Goal: Task Accomplishment & Management: Complete application form

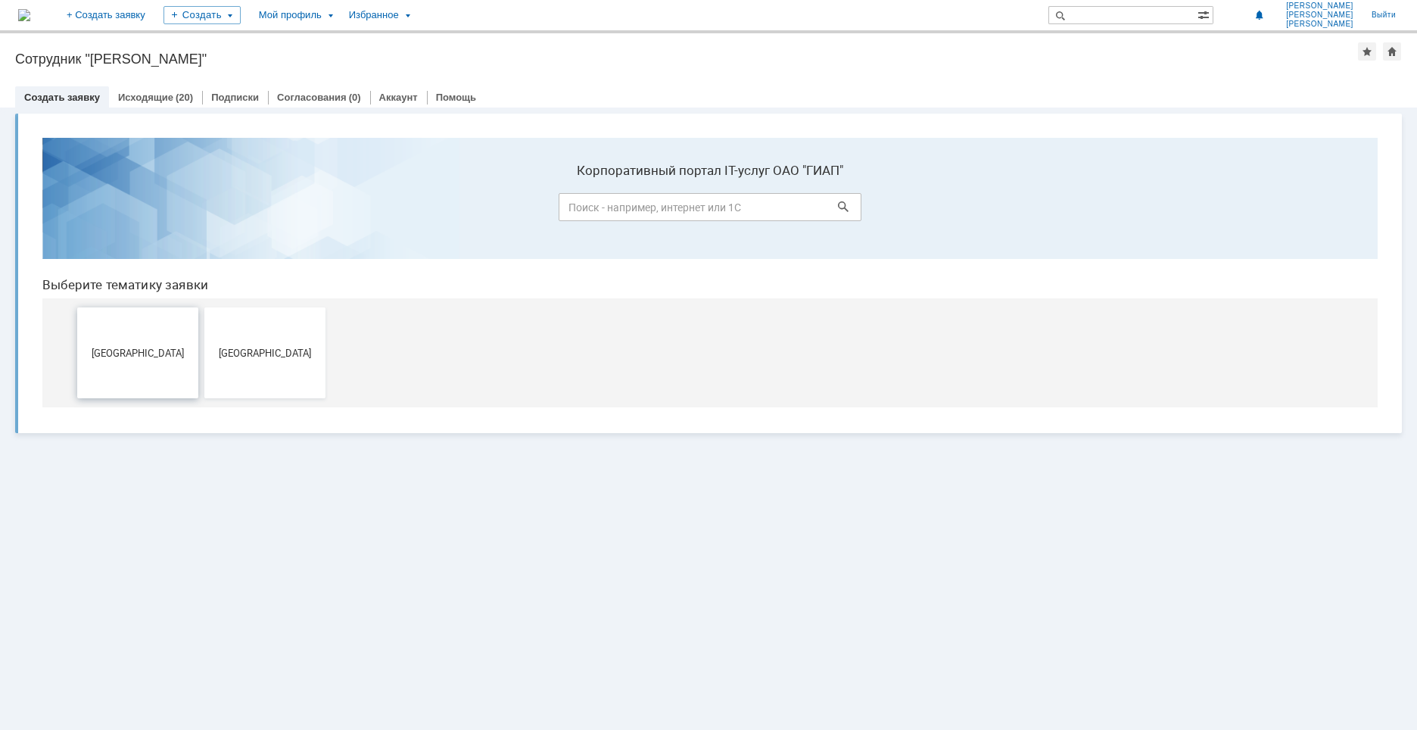
click at [144, 344] on button "[GEOGRAPHIC_DATA]" at bounding box center [137, 352] width 121 height 91
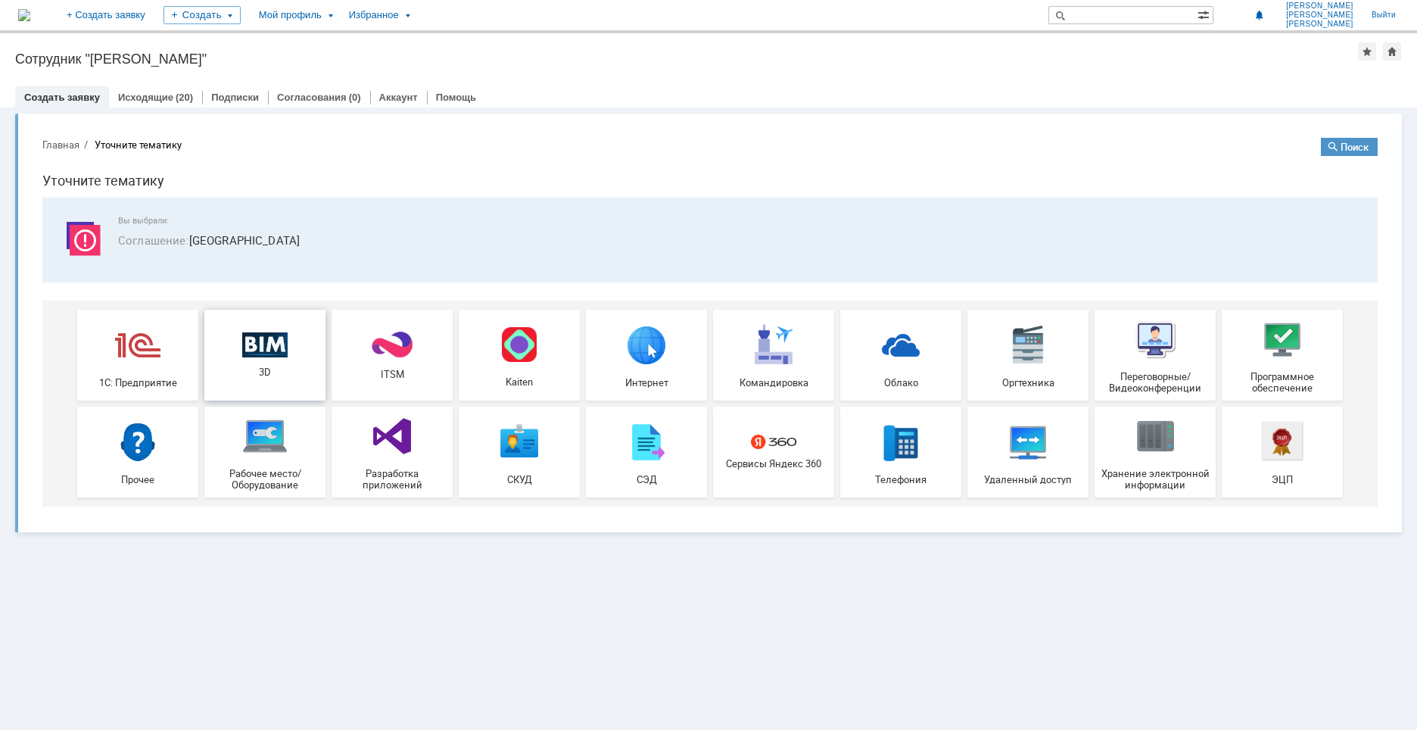
click at [269, 350] on img at bounding box center [264, 345] width 45 height 26
click at [188, 95] on div "(20)" at bounding box center [184, 97] width 17 height 11
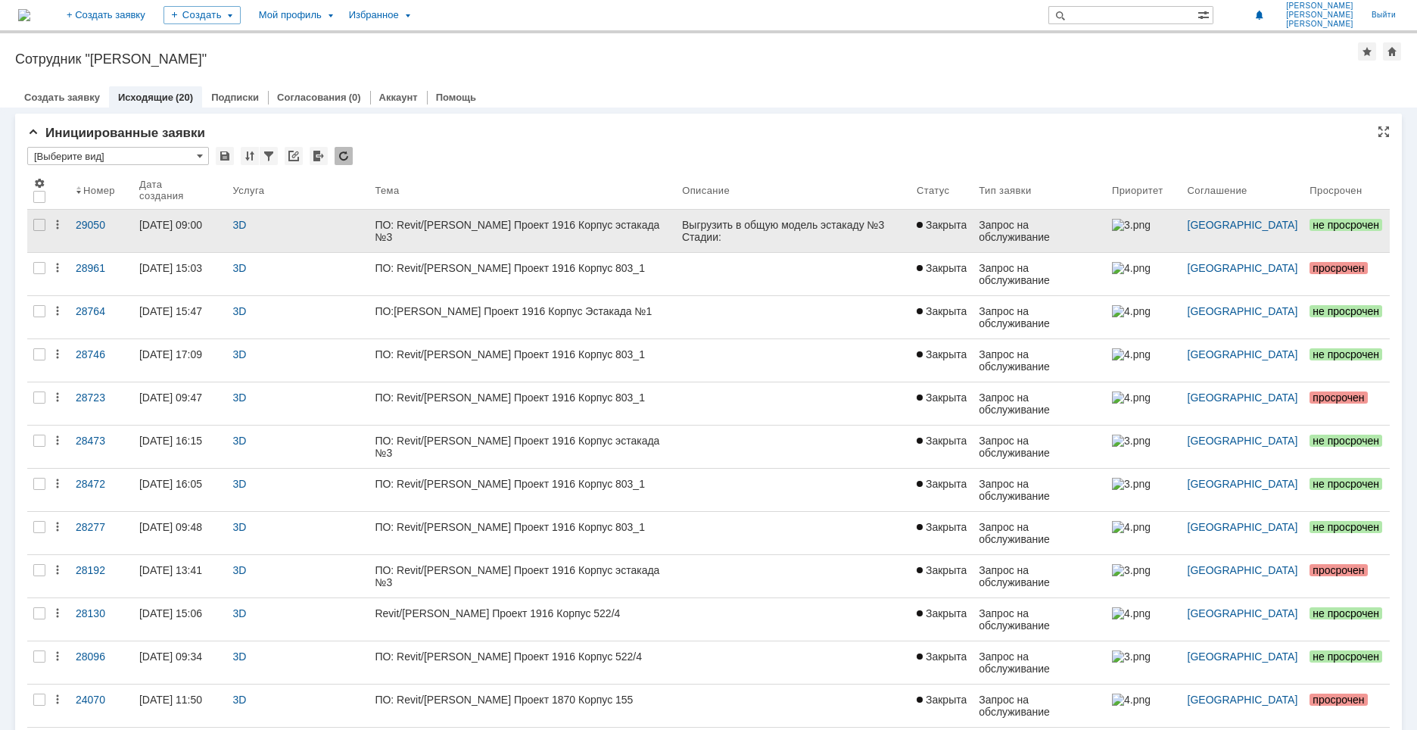
click at [627, 223] on div "ПО: Revit/[PERSON_NAME] Проект 1916 Корпус эстакада №3" at bounding box center [522, 231] width 295 height 24
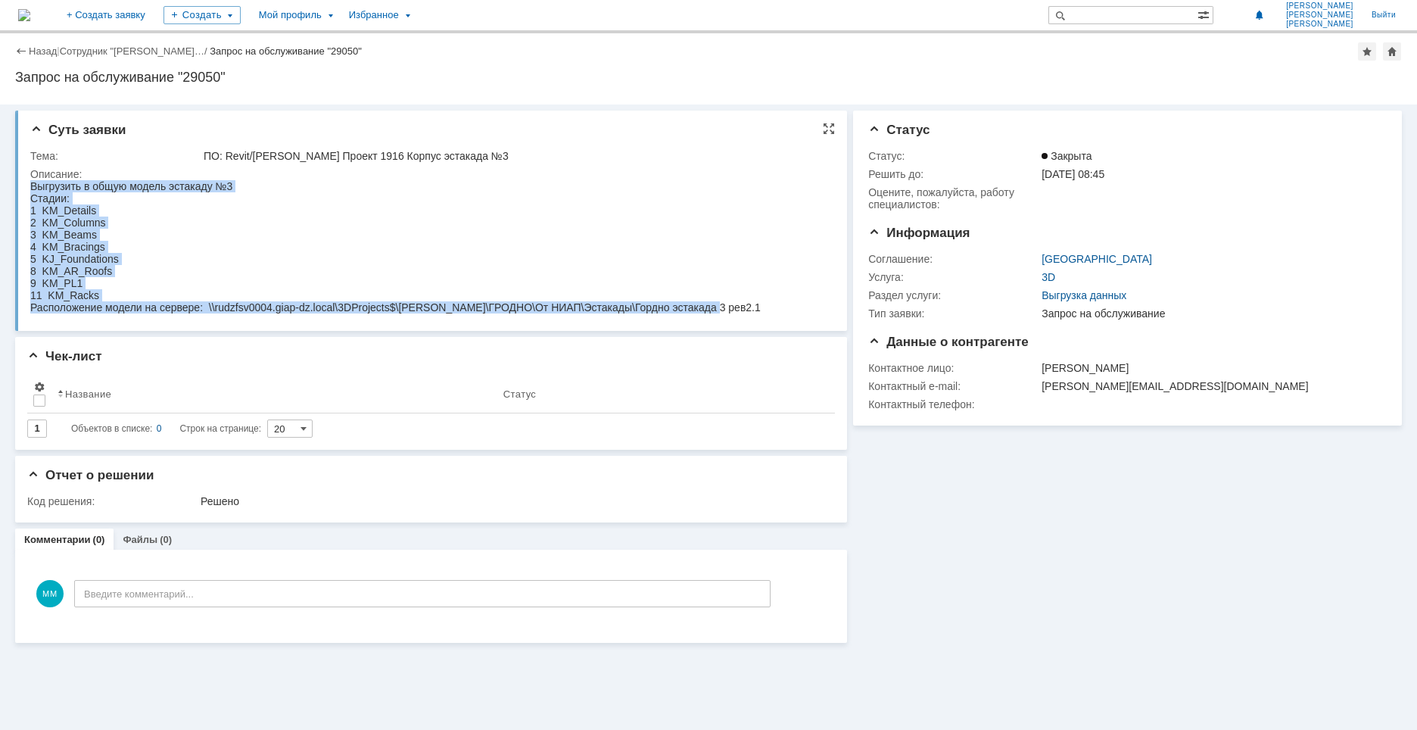
drag, startPoint x: 31, startPoint y: 185, endPoint x: 740, endPoint y: 313, distance: 720.7
click at [740, 313] on html "Выгрузить в общую модель эстакаду №3 Стадии: 1 KM_Details 2 KM_Columns 3 KM_Bea…" at bounding box center [428, 246] width 796 height 133
copy body "Выгрузить в общую модель эстакаду №3 Стадии: 1 KM_Details 2 KM_Columns 3 KM_Bea…"
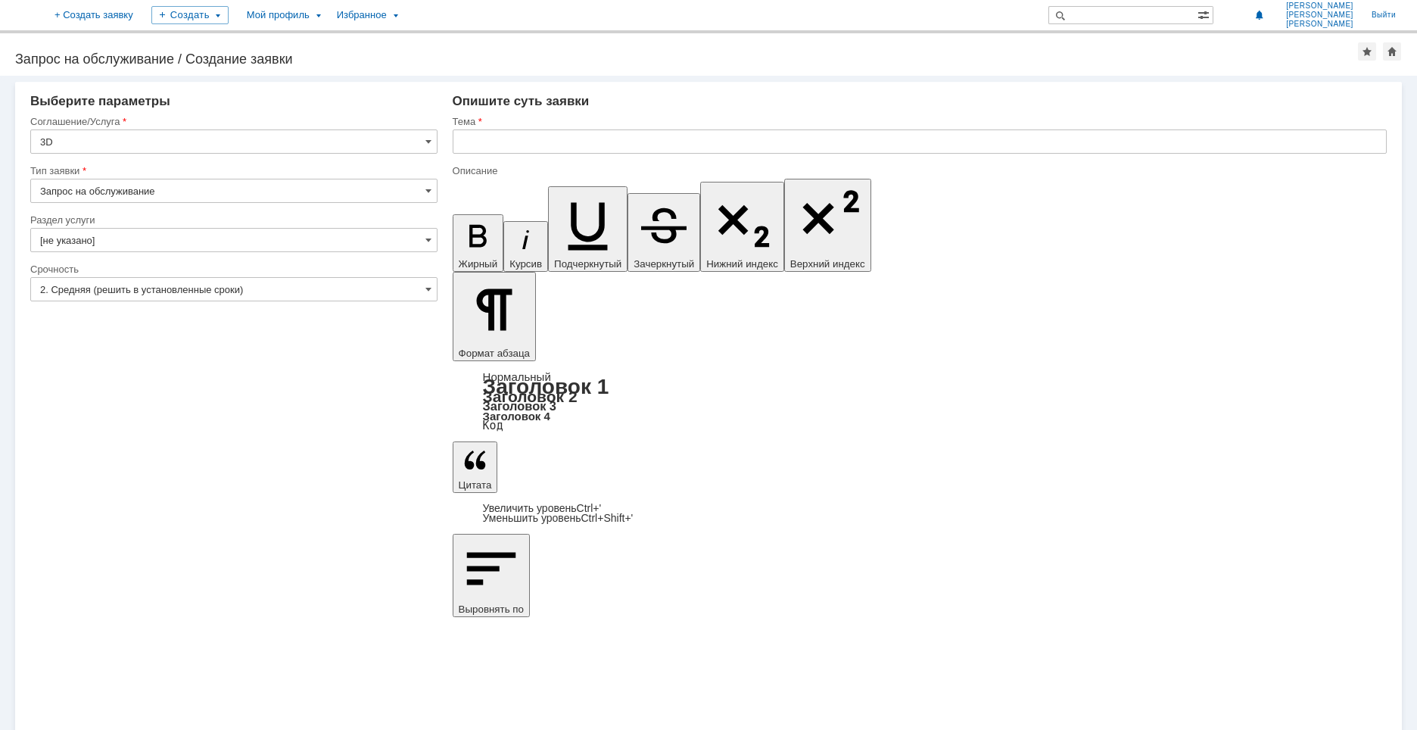
click at [160, 195] on input "Запрос на обслуживание" at bounding box center [233, 191] width 407 height 24
click at [89, 198] on input "Запрос на обслуживание" at bounding box center [233, 191] width 407 height 24
click at [80, 249] on span "Запрос на обслуживание" at bounding box center [234, 244] width 388 height 12
click at [89, 229] on input "[не указано]" at bounding box center [233, 240] width 407 height 24
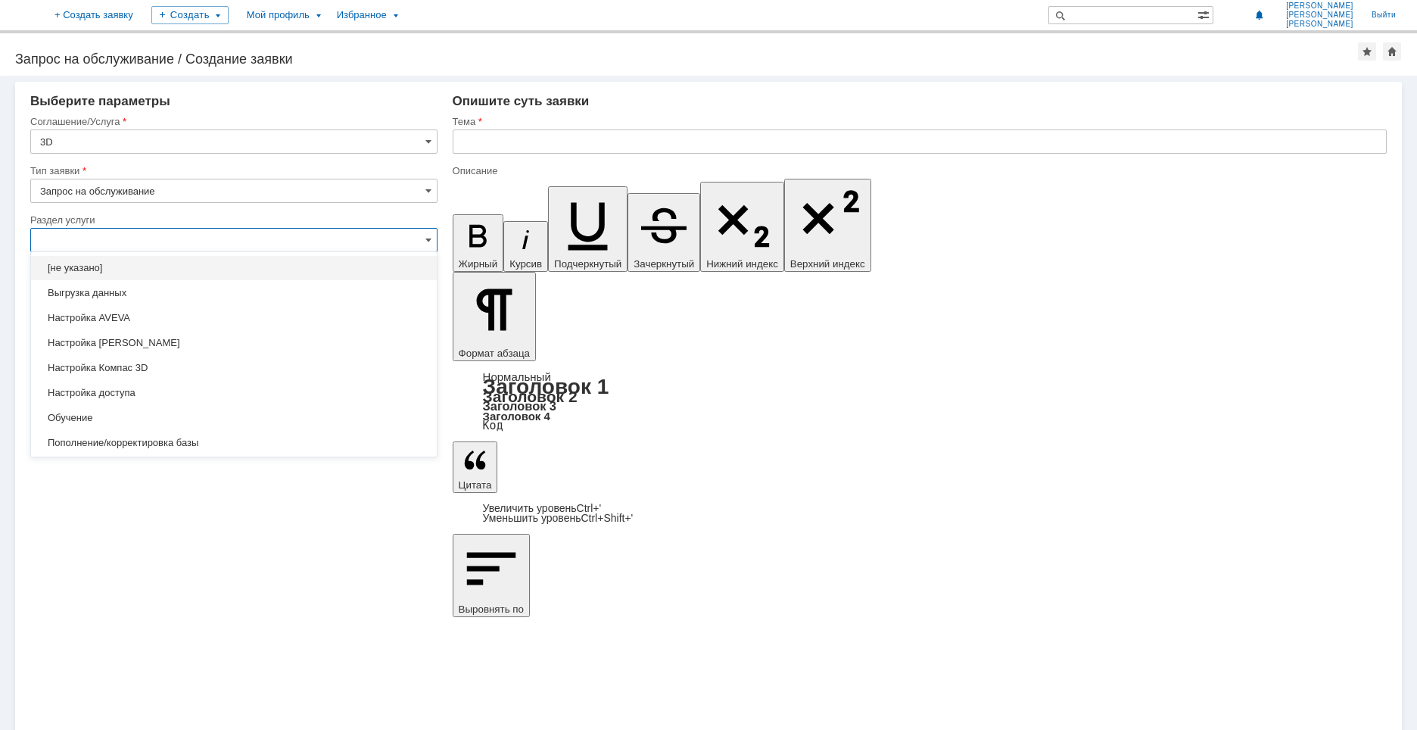
type input "Запрос на обслуживание"
click at [104, 289] on span "Выгрузка данных" at bounding box center [234, 293] width 388 height 12
type input "Выгрузка данных"
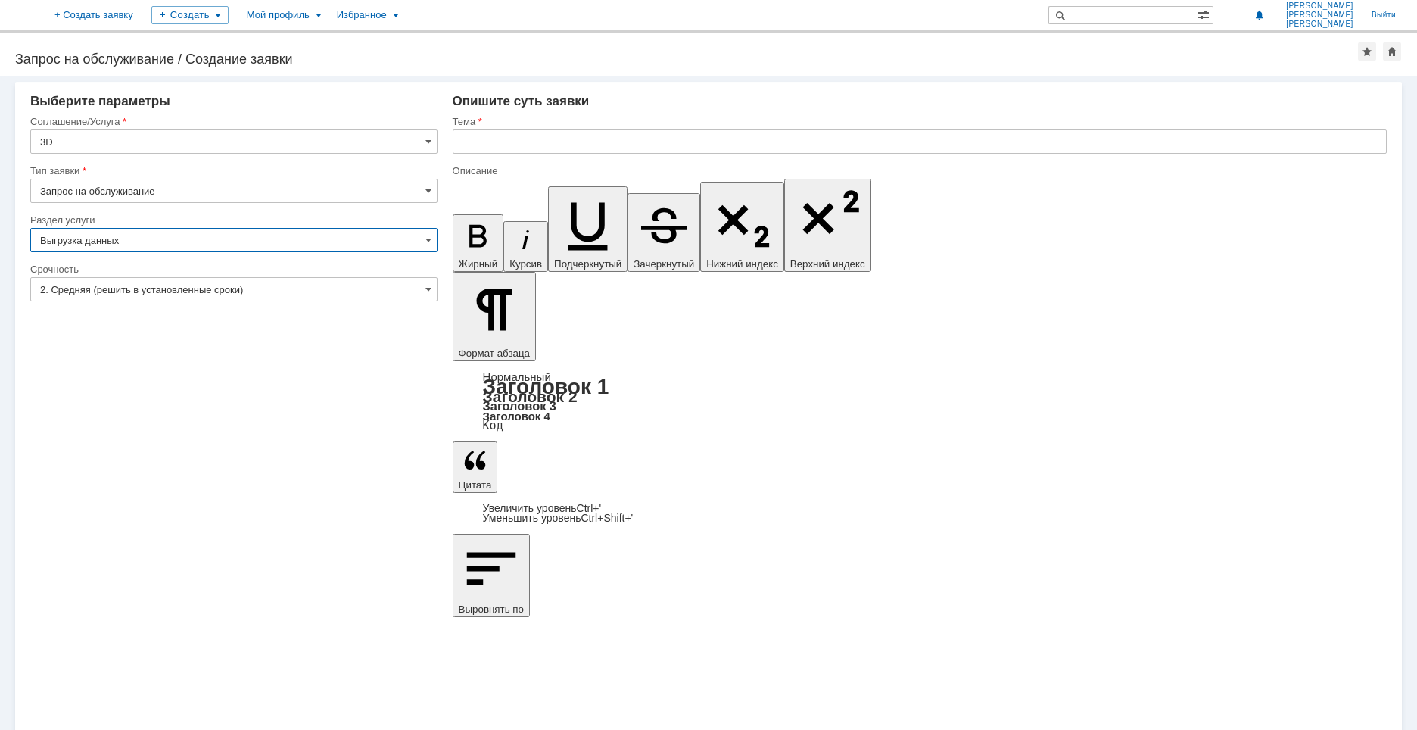
type input "ПО: Revit/Tekla Проект ** Корпус **"
type input "Выгрузка данных"
click at [135, 291] on input "2. Средняя (решить в установленные сроки)" at bounding box center [233, 289] width 407 height 24
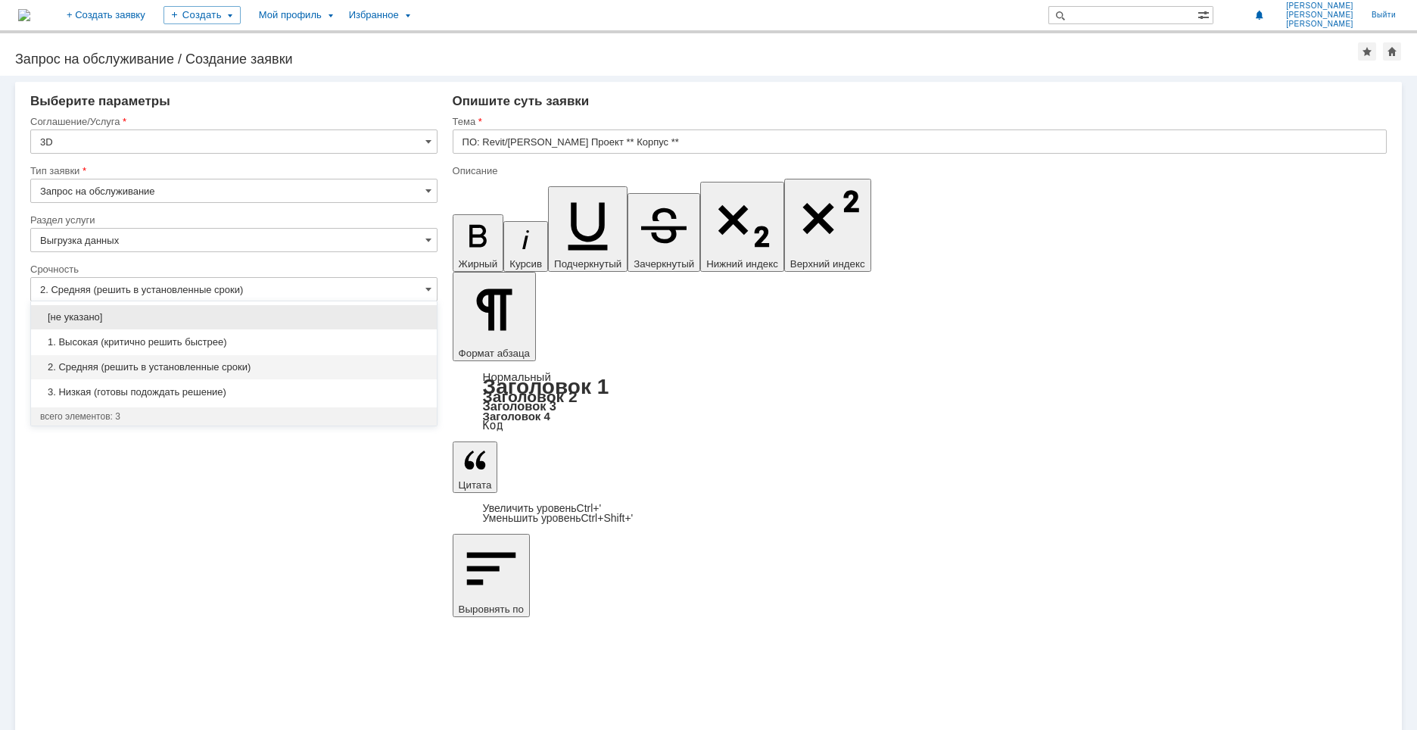
click at [111, 370] on span "2. Средняя (решить в установленные сроки)" at bounding box center [234, 367] width 388 height 12
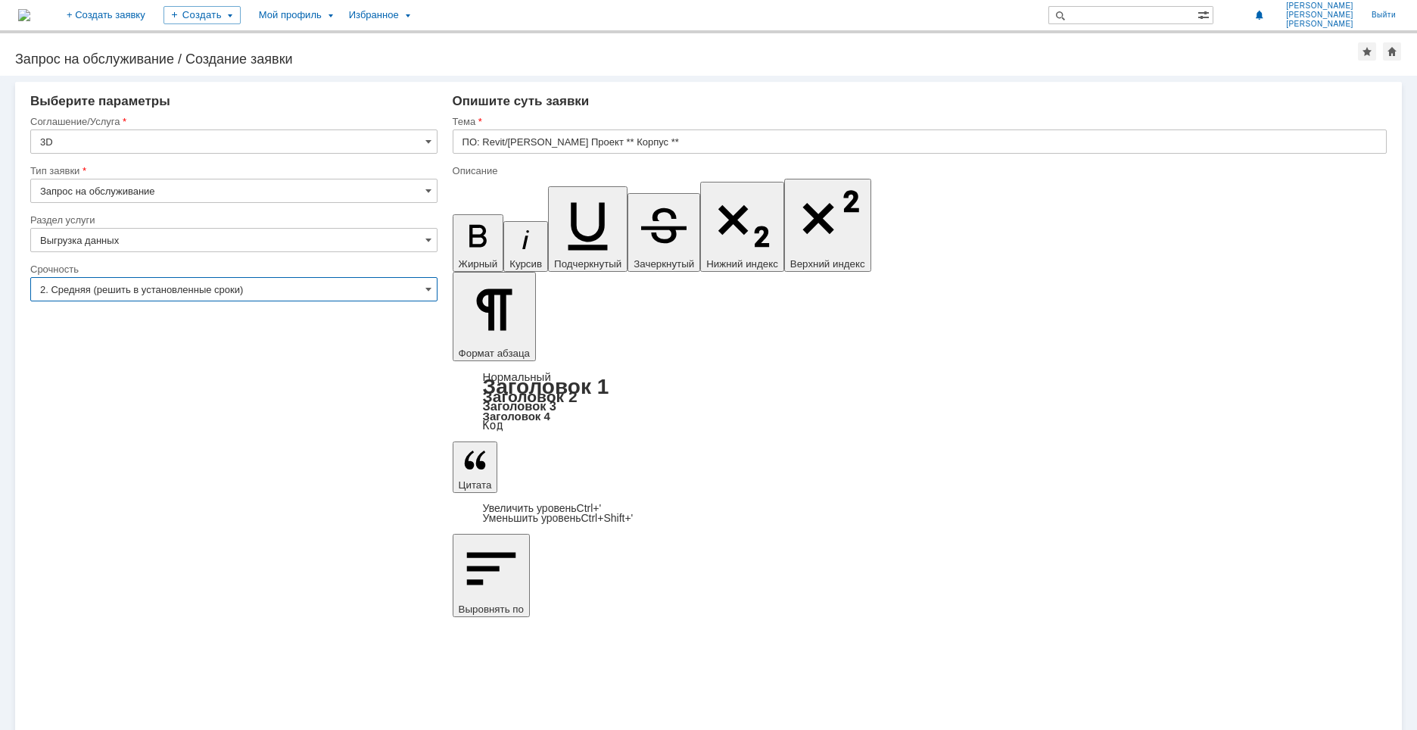
type input "2. Средняя (решить в установленные сроки)"
drag, startPoint x: 532, startPoint y: 5359, endPoint x: 431, endPoint y: 5299, distance: 118.1
drag, startPoint x: 671, startPoint y: 5309, endPoint x: 608, endPoint y: 5311, distance: 63.6
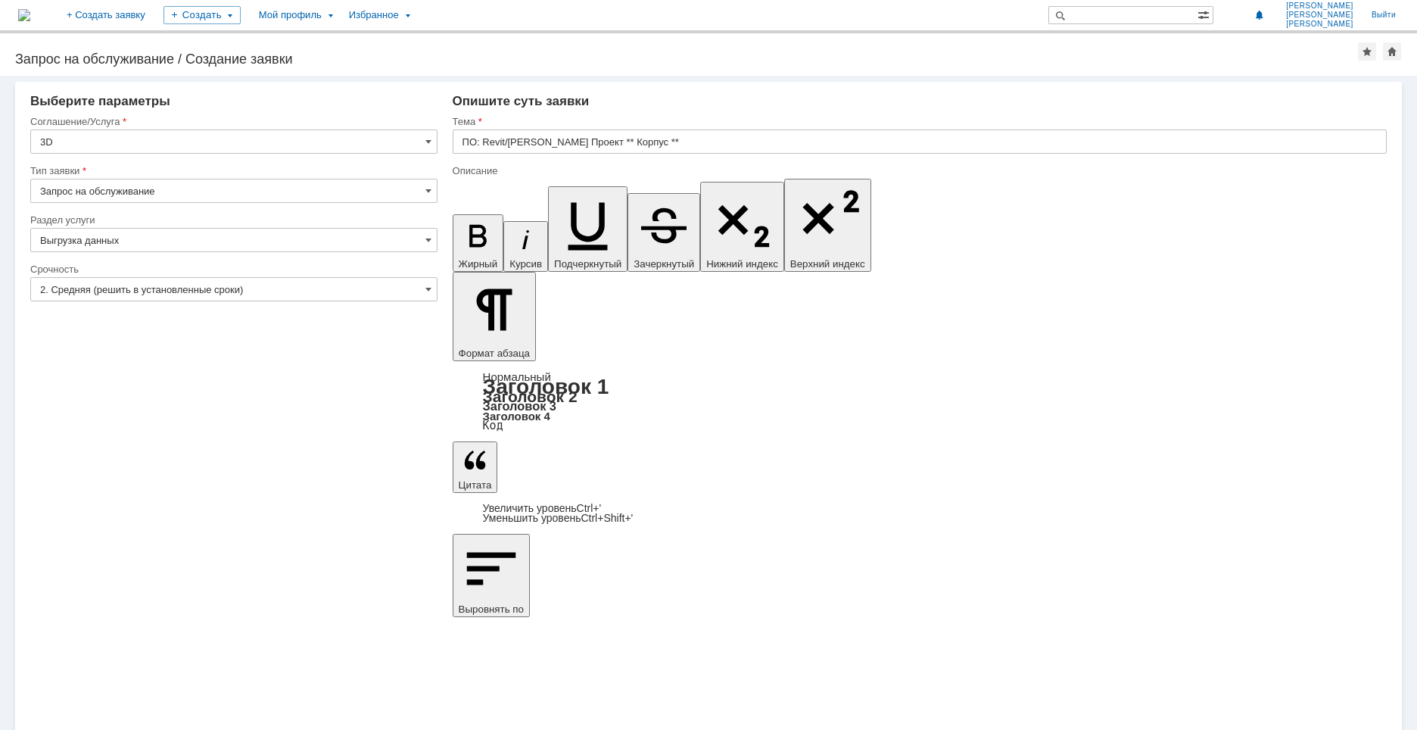
drag, startPoint x: 540, startPoint y: 5330, endPoint x: 501, endPoint y: 5330, distance: 38.6
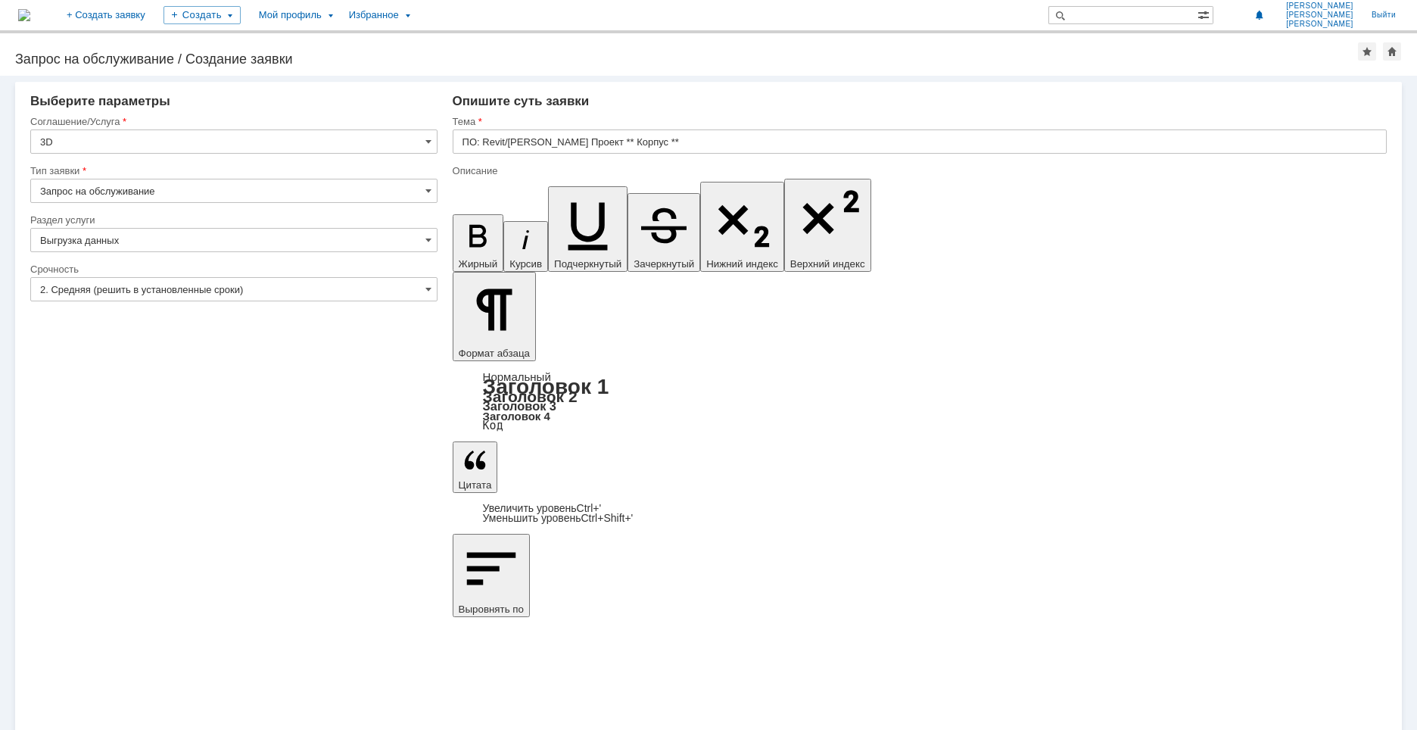
drag, startPoint x: 547, startPoint y: 5333, endPoint x: 487, endPoint y: 5327, distance: 60.1
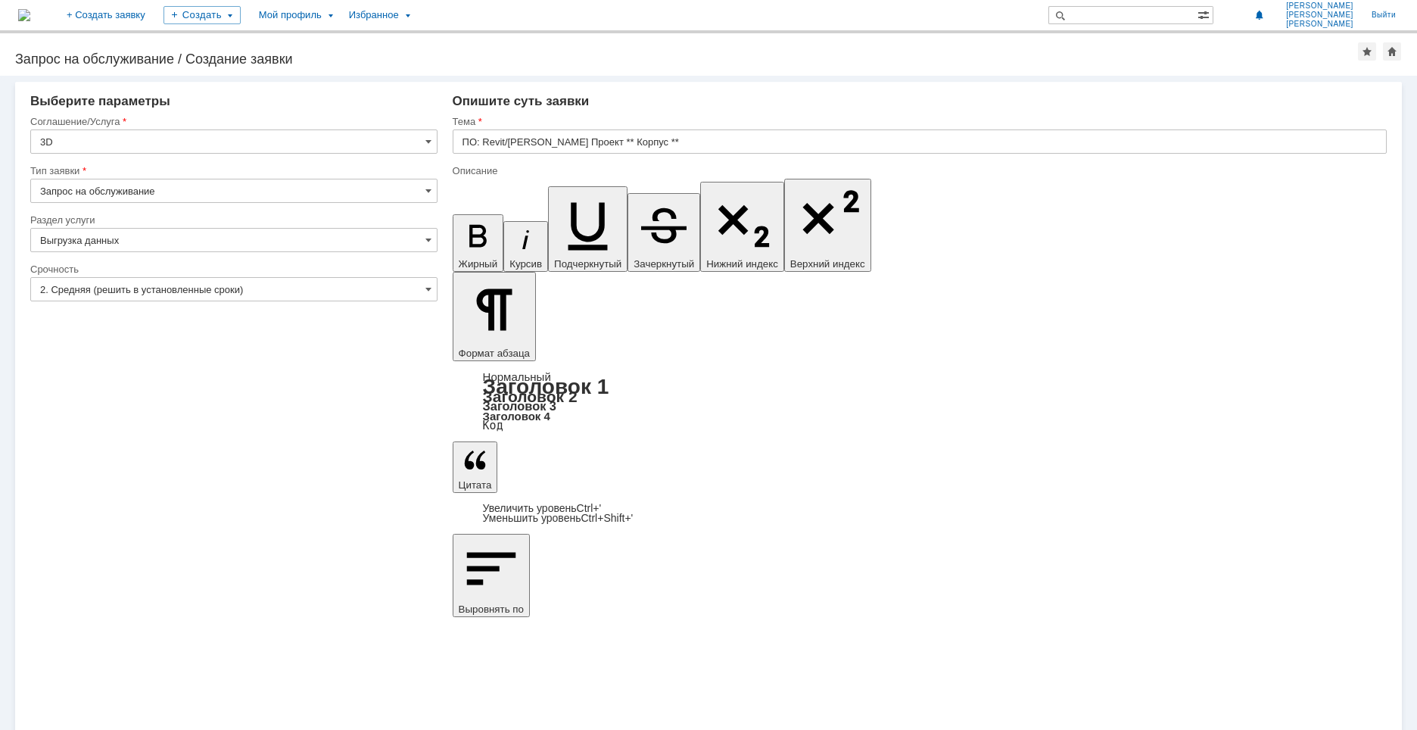
drag, startPoint x: 468, startPoint y: 5344, endPoint x: 555, endPoint y: 5417, distance: 113.9
drag, startPoint x: 646, startPoint y: 5358, endPoint x: 1210, endPoint y: 5361, distance: 563.2
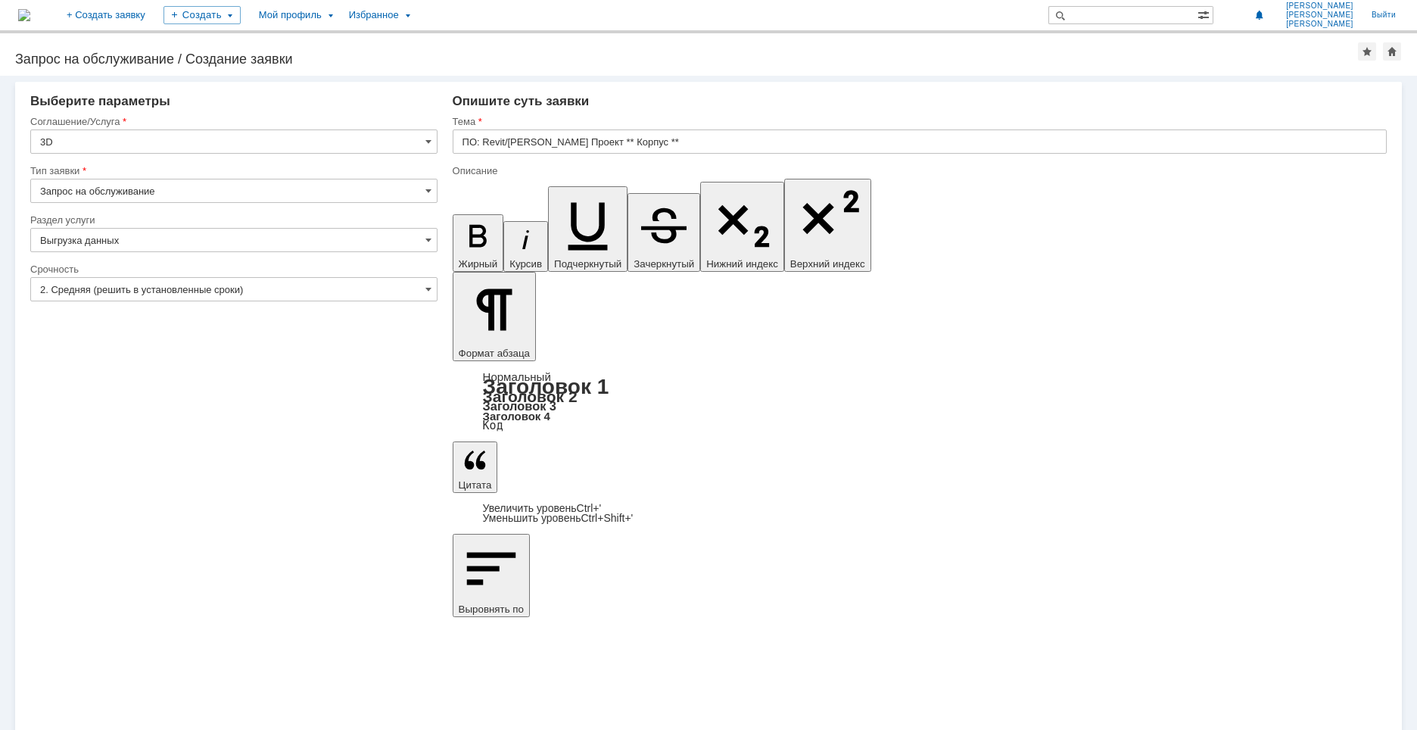
click at [571, 141] on input "ПО: Revit/Tekla Проект ** Корпус **" at bounding box center [920, 141] width 934 height 24
drag, startPoint x: 578, startPoint y: 141, endPoint x: 567, endPoint y: 142, distance: 10.6
click at [567, 142] on input "ПО: Revit/Tekla Проект ** Корпус **" at bounding box center [920, 141] width 934 height 24
click at [651, 146] on input "ПО: Revit/Tekla Проект 1915 Корпус **" at bounding box center [920, 141] width 934 height 24
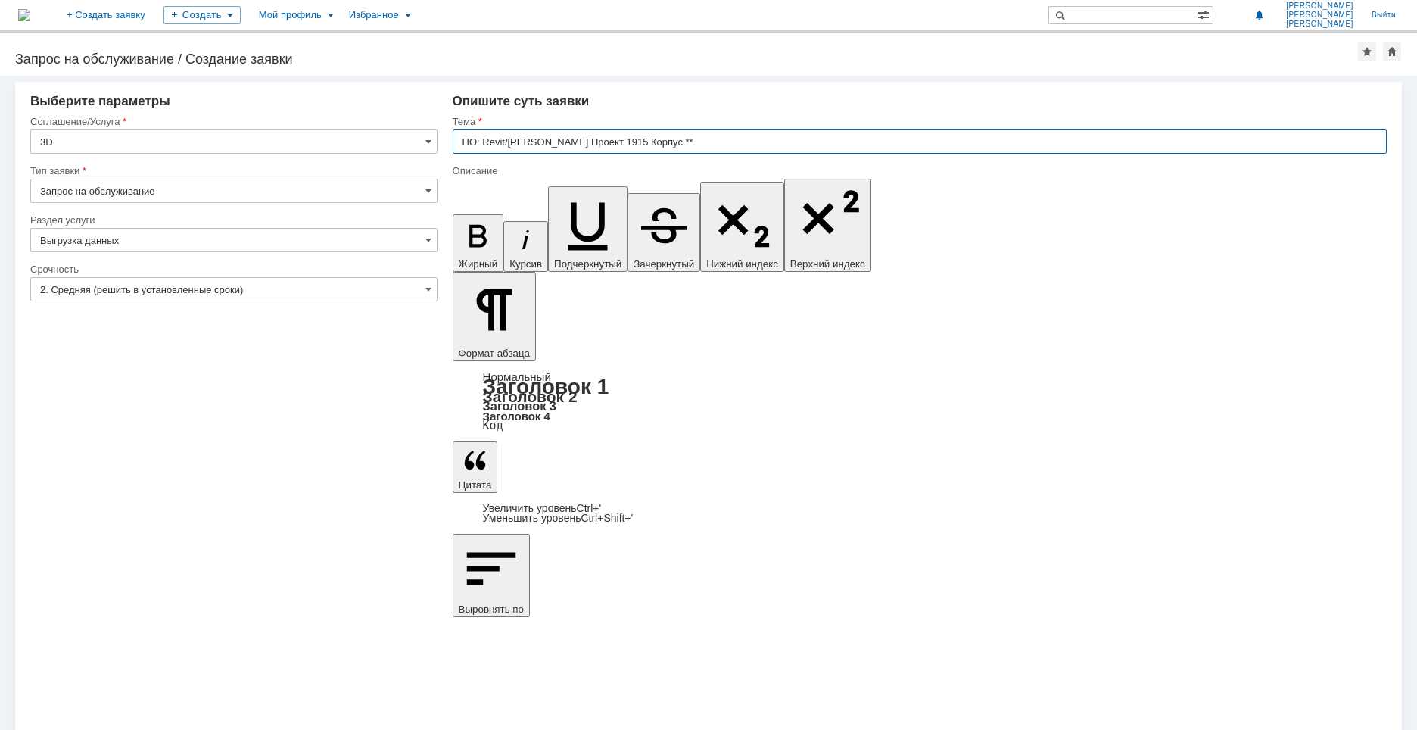
click at [667, 139] on input "ПО: Revit/Tekla Проект 1915 Корпус **" at bounding box center [920, 141] width 934 height 24
drag, startPoint x: 643, startPoint y: 141, endPoint x: 627, endPoint y: 142, distance: 15.2
click at [627, 142] on input "ПО: Revit/Tekla Проект 1915 Корпус **" at bounding box center [920, 141] width 934 height 24
type input "ПО: Revit/Tekla Проект 1915 Корпус 502б"
